Goal: Task Accomplishment & Management: Use online tool/utility

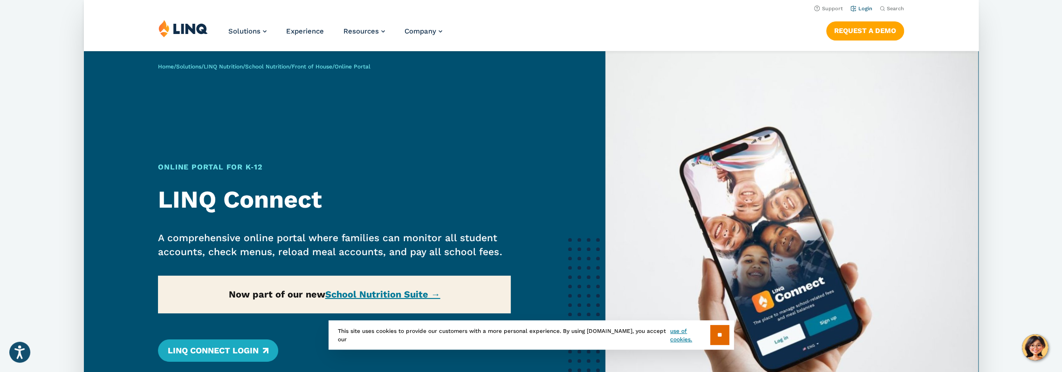
click at [867, 7] on link "Login" at bounding box center [861, 9] width 22 height 6
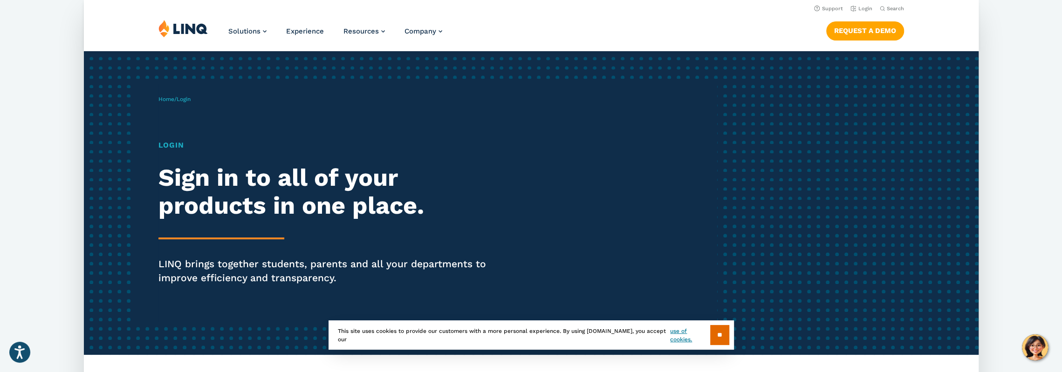
click at [175, 143] on h1 "Login" at bounding box center [330, 145] width 345 height 11
click at [175, 146] on h1 "Login" at bounding box center [330, 145] width 345 height 11
click at [864, 9] on link "Login" at bounding box center [861, 9] width 22 height 6
click at [712, 340] on input "**" at bounding box center [719, 335] width 19 height 20
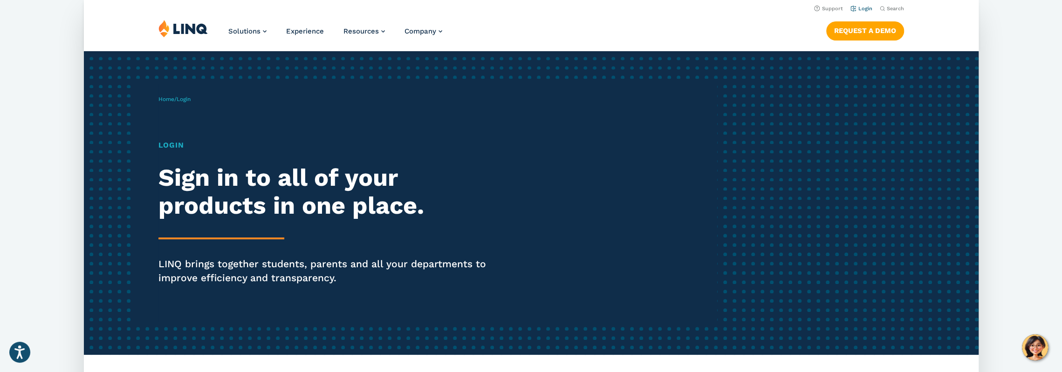
click at [862, 11] on link "Login" at bounding box center [861, 9] width 22 height 6
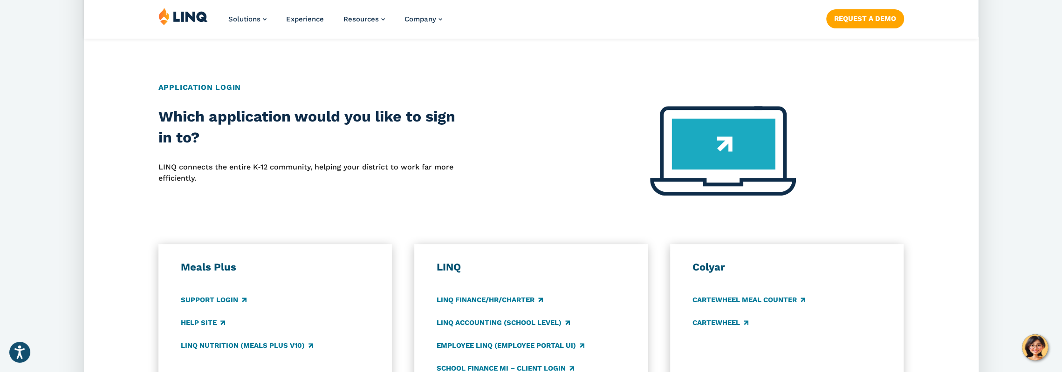
scroll to position [513, 0]
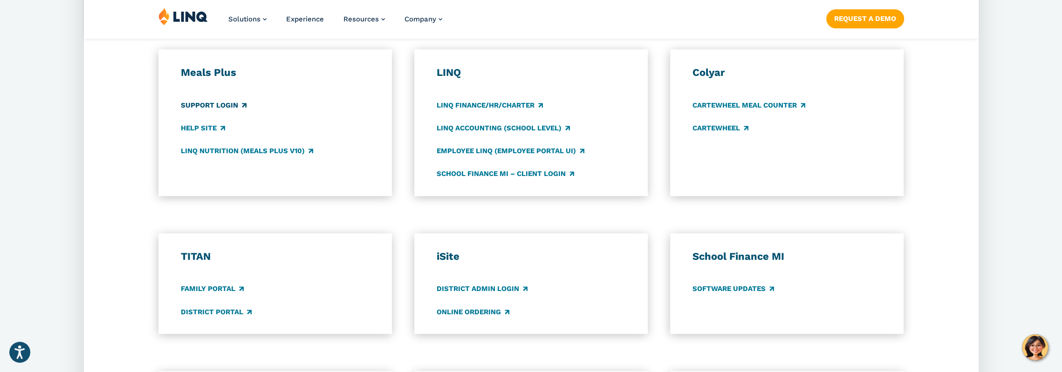
click at [215, 104] on link "Support Login" at bounding box center [214, 105] width 66 height 10
click at [238, 153] on link "LINQ Nutrition (Meals Plus v10)" at bounding box center [247, 151] width 132 height 10
click at [208, 288] on link "Family Portal" at bounding box center [212, 289] width 63 height 10
